Goal: Understand process/instructions: Learn how to perform a task or action

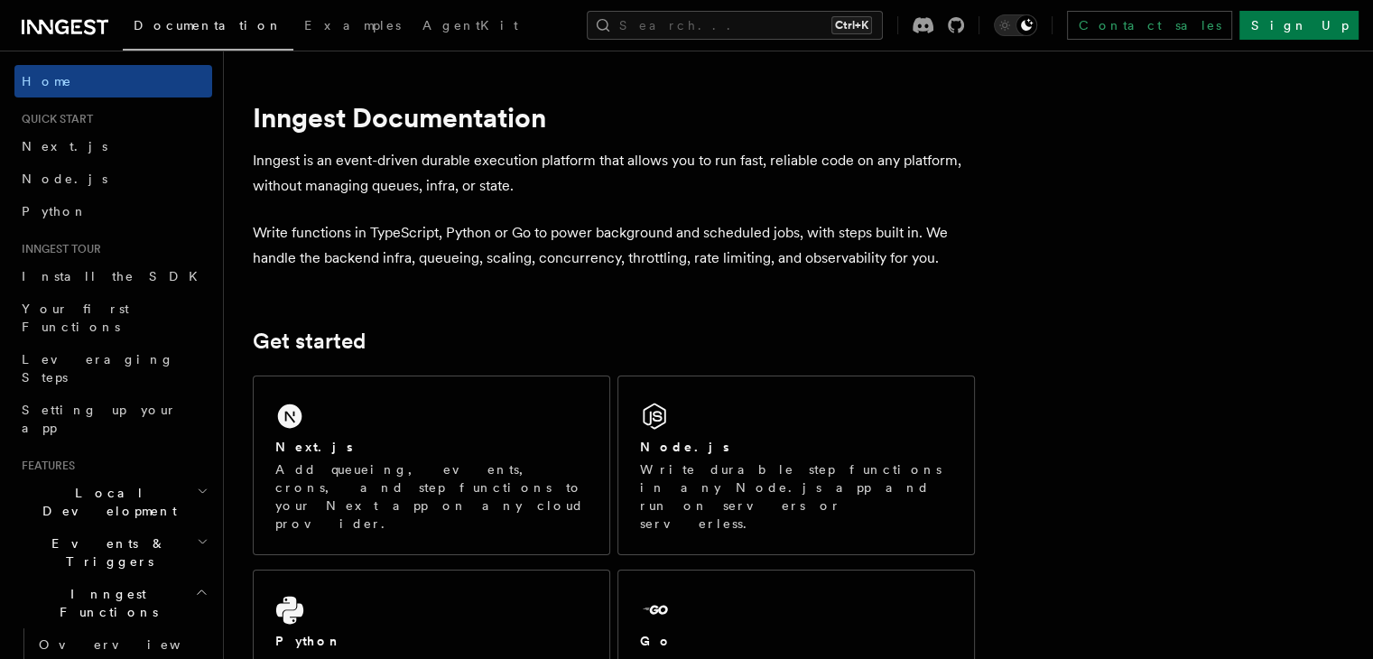
scroll to position [119, 0]
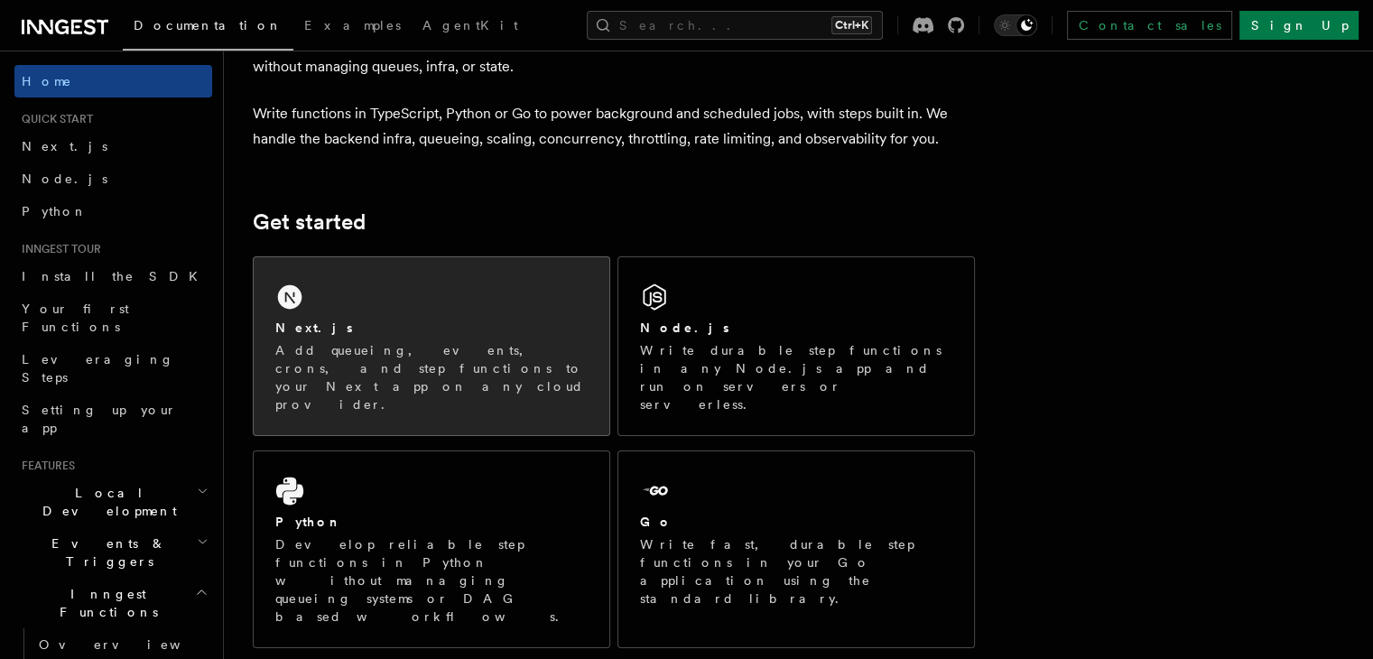
click at [459, 324] on div "Next.js" at bounding box center [431, 328] width 312 height 19
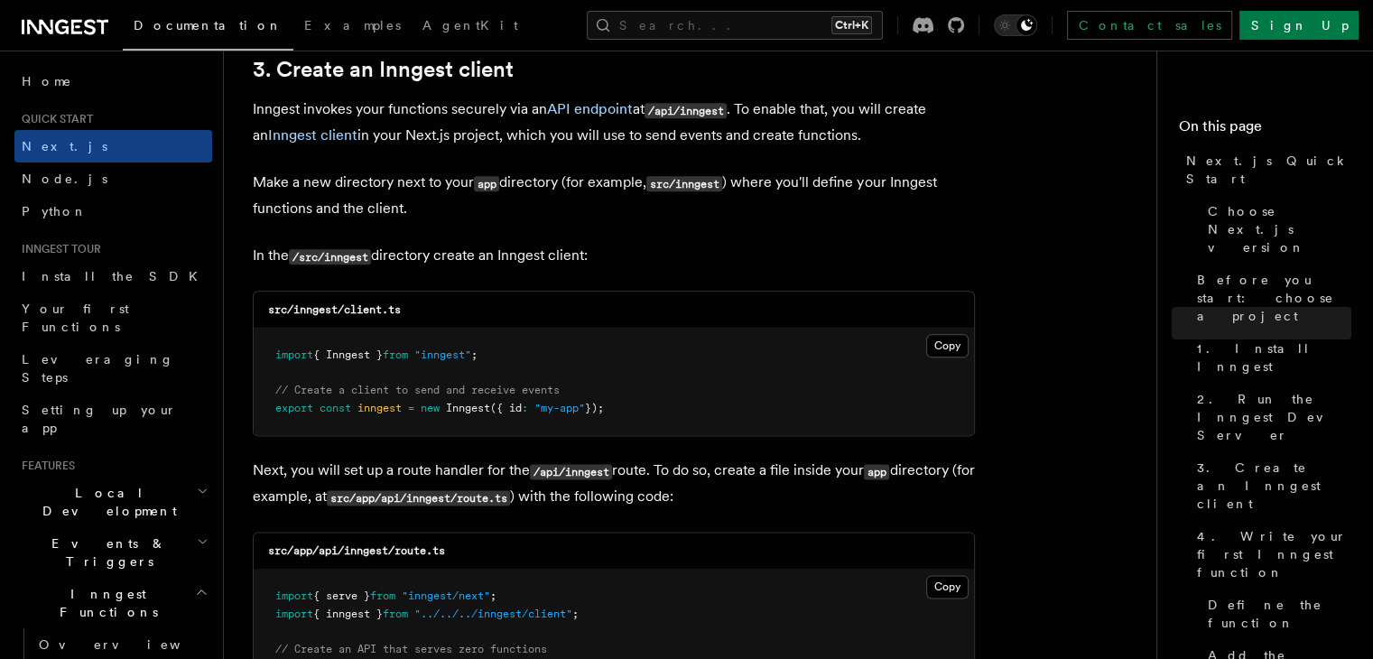
scroll to position [2138, 0]
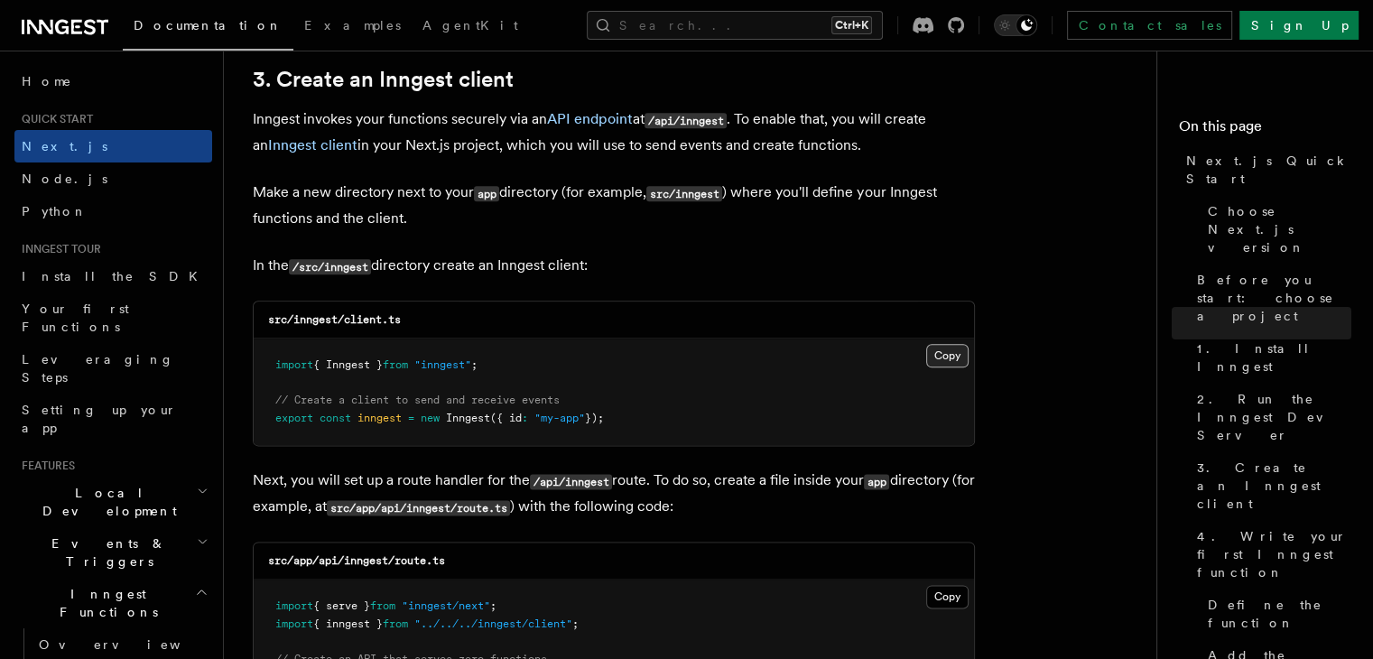
click at [945, 366] on button "Copy Copied" at bounding box center [947, 355] width 42 height 23
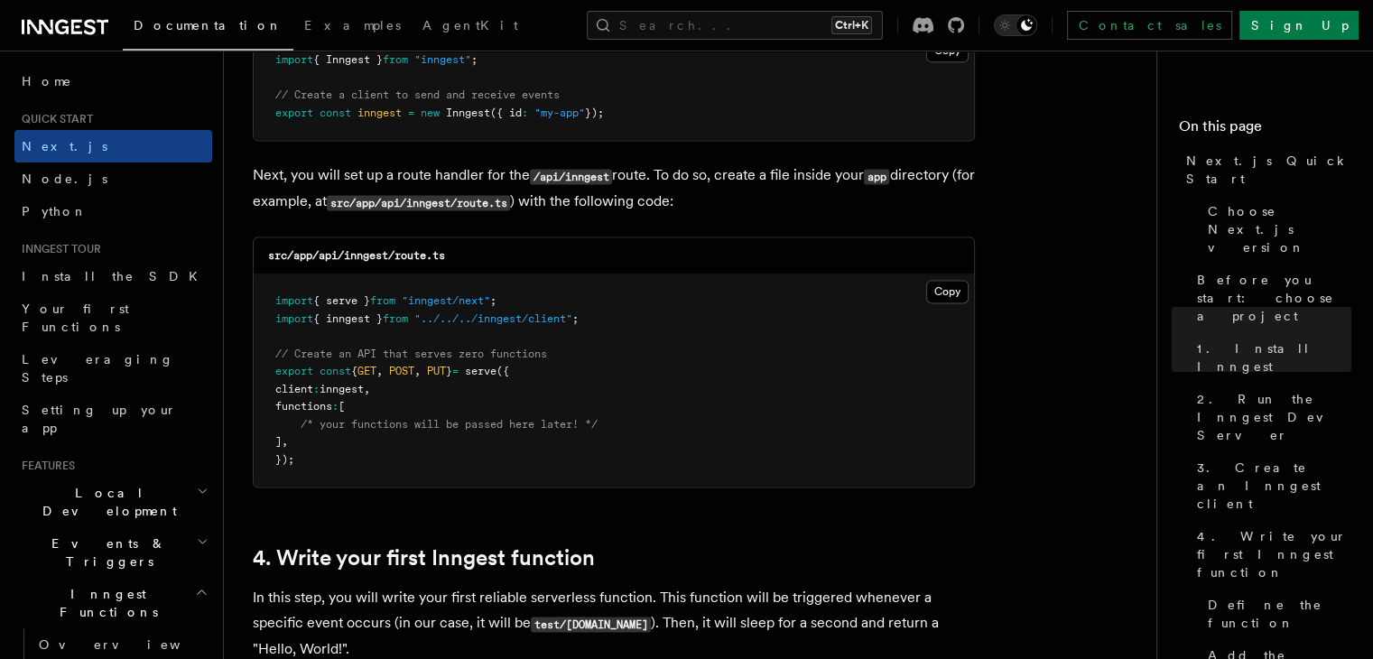
scroll to position [2442, 0]
click at [956, 300] on button "Copy Copied" at bounding box center [947, 293] width 42 height 23
